Goal: Navigation & Orientation: Find specific page/section

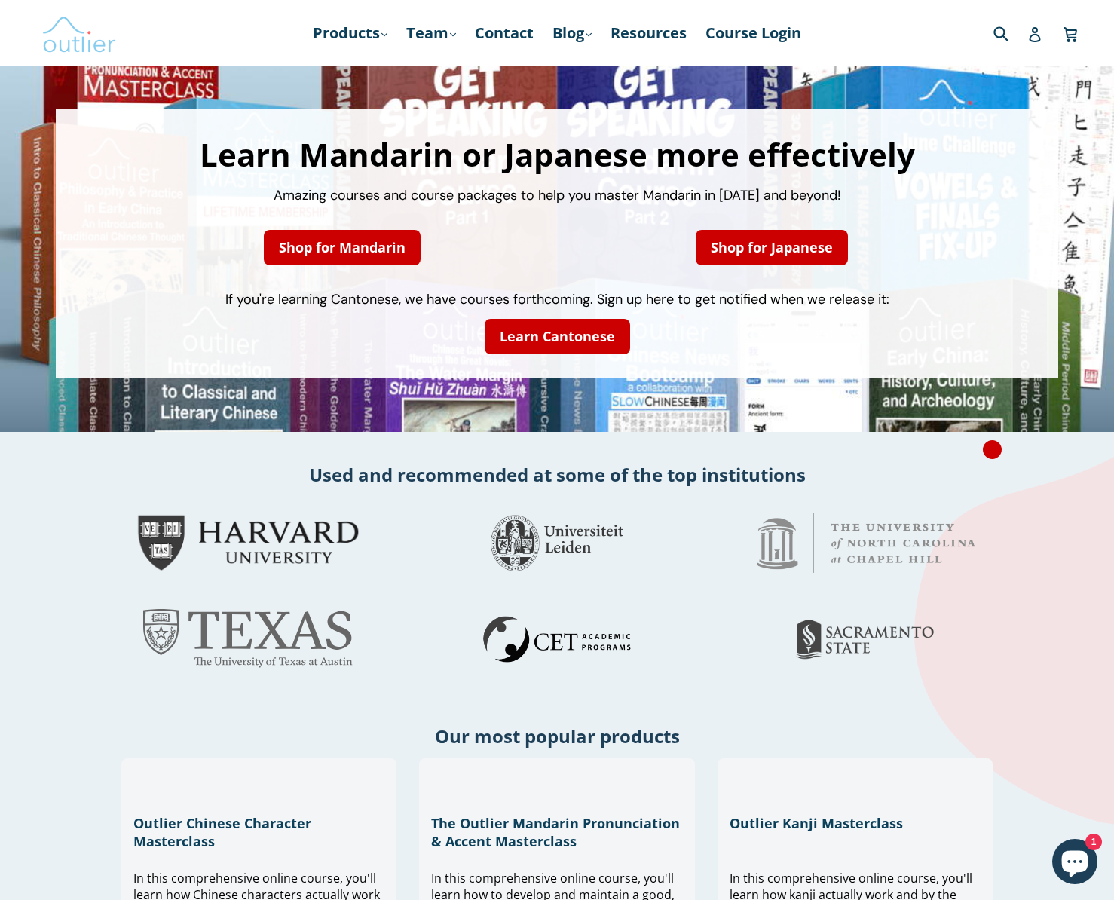
click at [70, 30] on img at bounding box center [78, 33] width 75 height 44
click at [335, 32] on link "Products .cls-1{fill:#231f20} expand" at bounding box center [350, 33] width 90 height 27
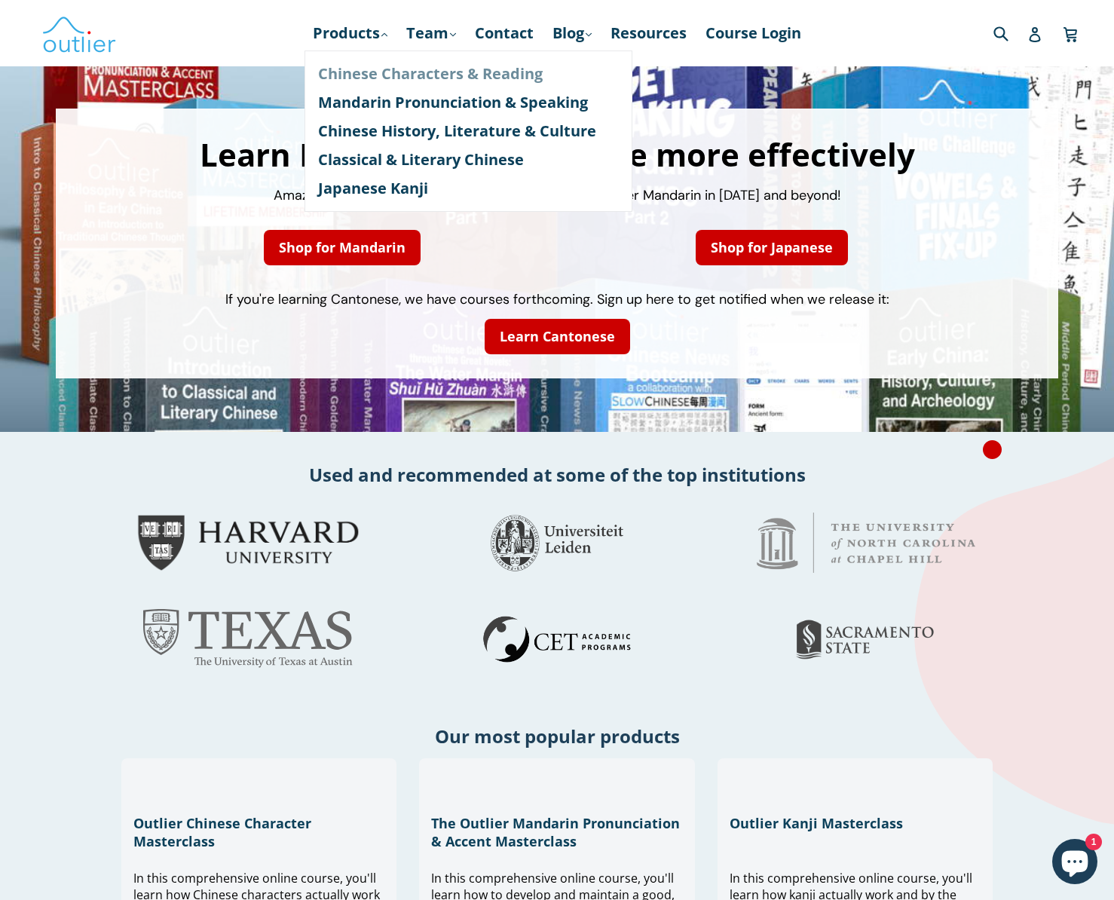
click at [336, 71] on link "Chinese Characters & Reading" at bounding box center [468, 74] width 301 height 29
